Goal: Information Seeking & Learning: Learn about a topic

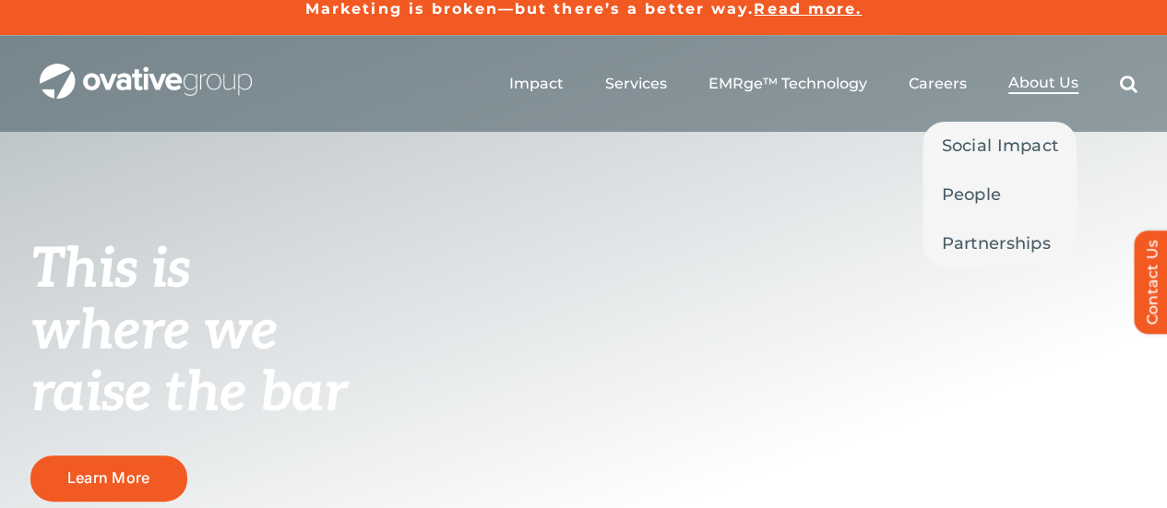
click at [1044, 86] on span "About Us" at bounding box center [1043, 83] width 70 height 18
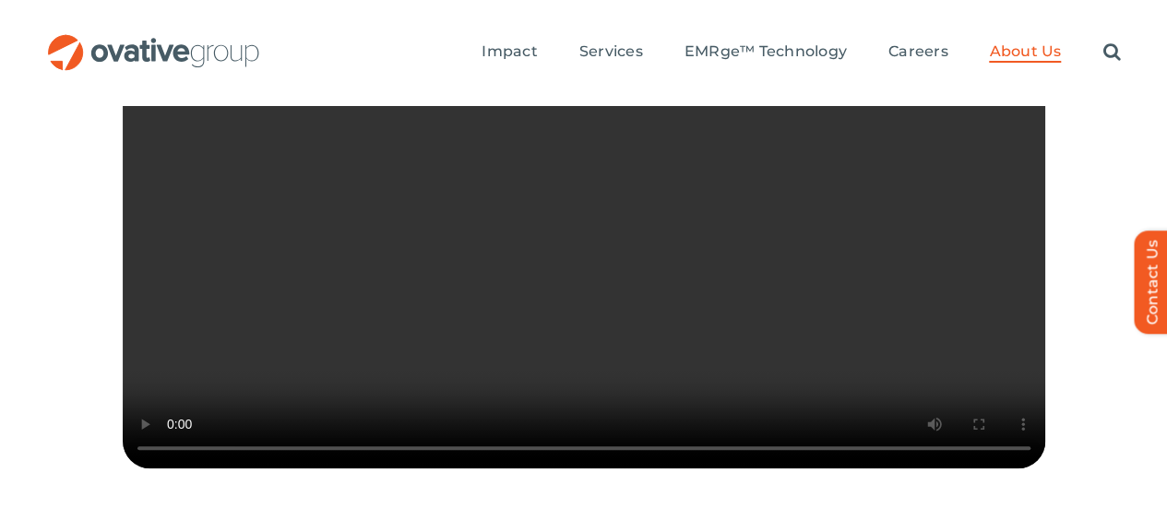
scroll to position [588, 0]
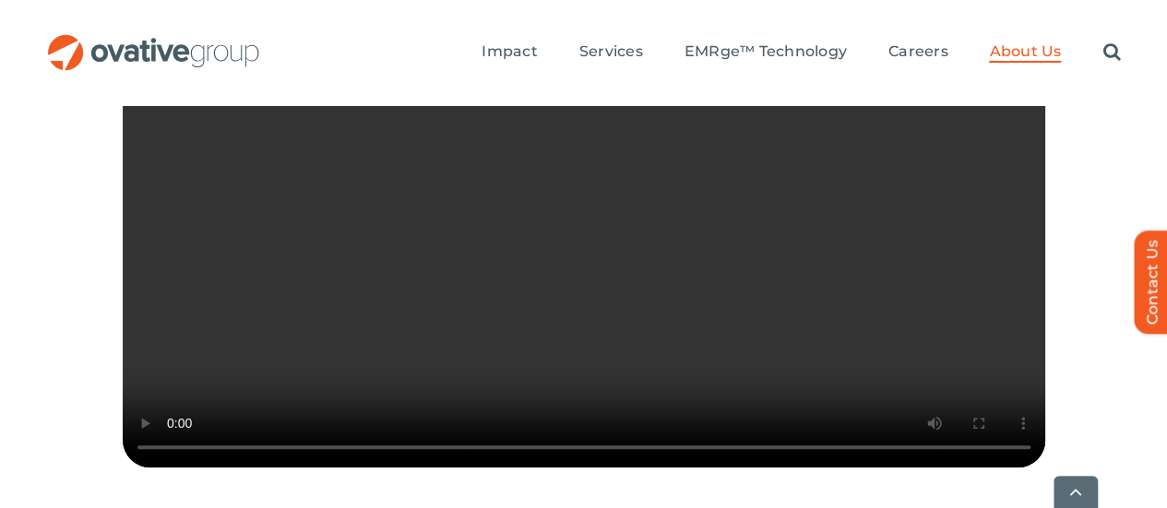
click at [829, 309] on video "Sorry, your browser doesn't support embedded videos." at bounding box center [584, 236] width 923 height 461
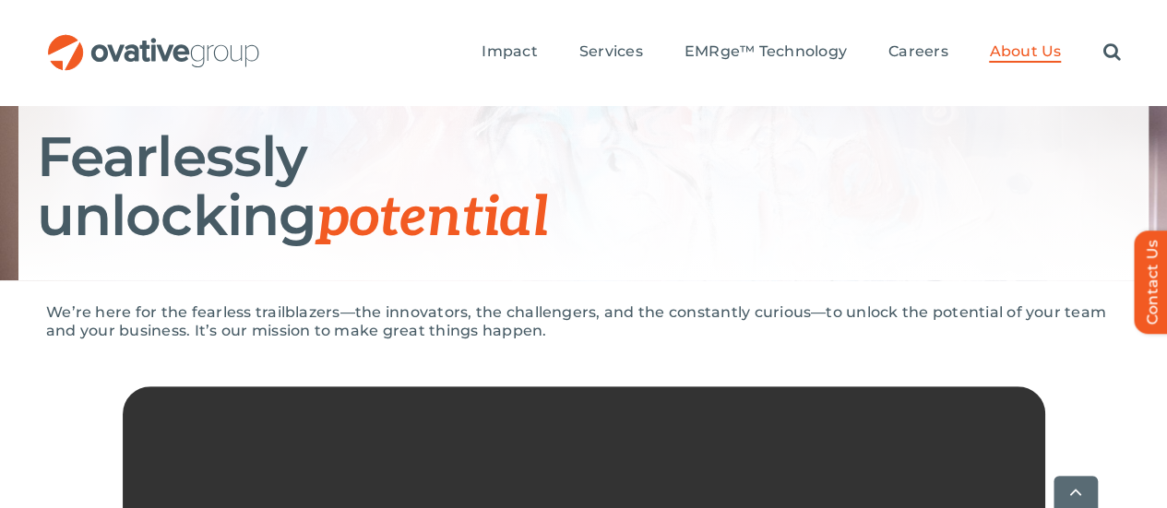
scroll to position [209, 0]
